Goal: Check status: Check status

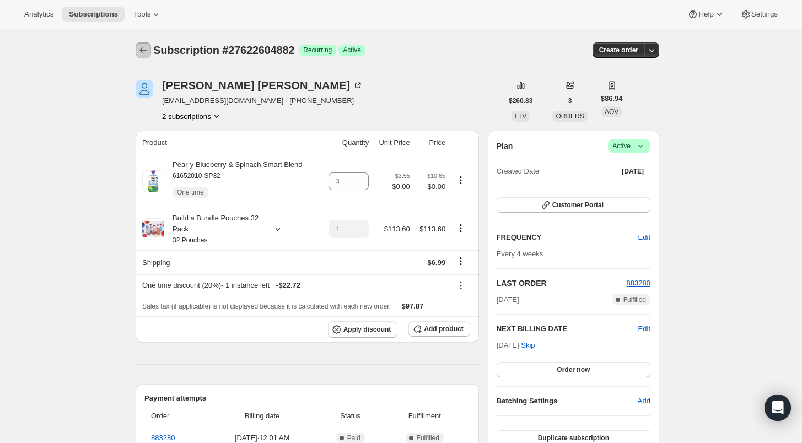
click at [147, 46] on icon "Subscriptions" at bounding box center [143, 50] width 11 height 11
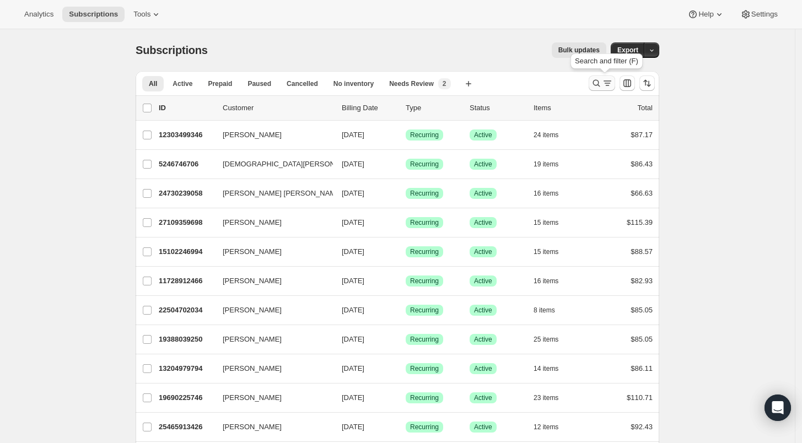
click at [602, 82] on icon "Search and filter results" at bounding box center [596, 83] width 11 height 11
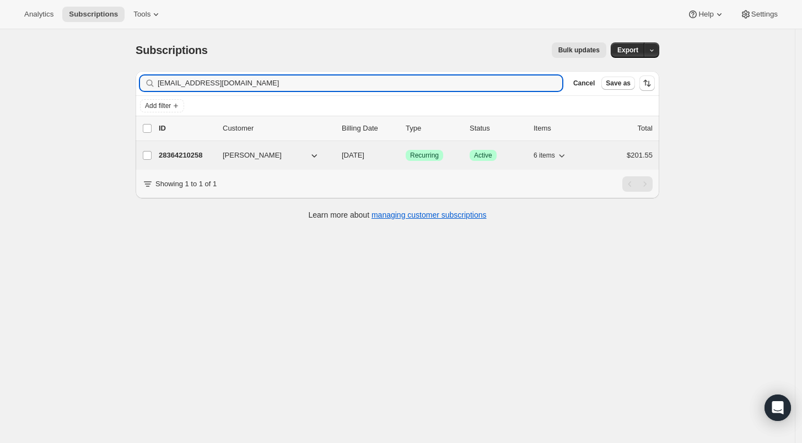
type input "vivepatel@svb.com"
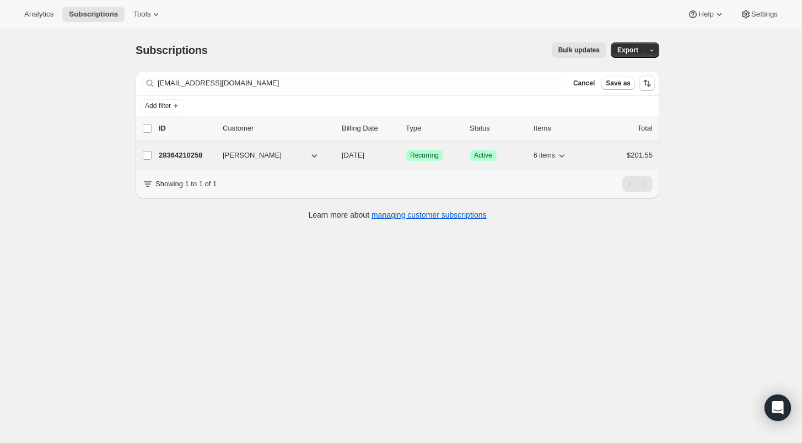
click at [190, 153] on p "28364210258" at bounding box center [186, 155] width 55 height 11
